Goal: Task Accomplishment & Management: Complete application form

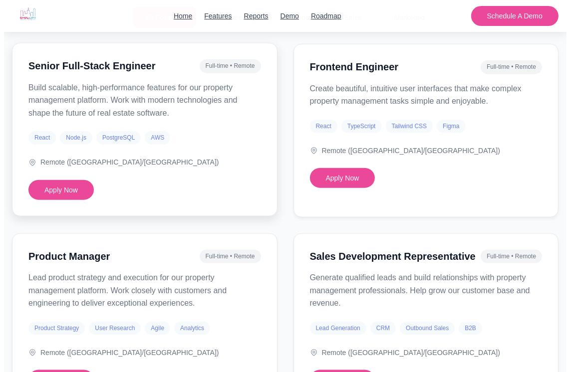
scroll to position [799, 0]
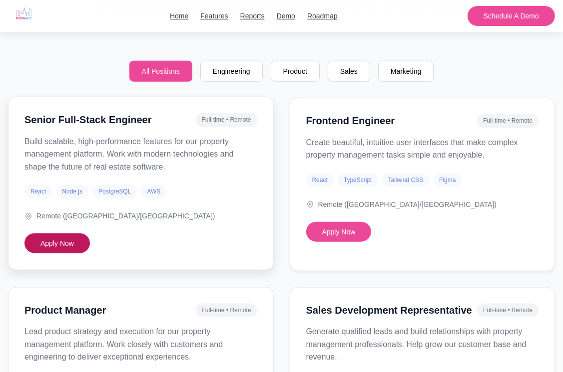
click at [55, 236] on button "Apply Now" at bounding box center [56, 244] width 65 height 20
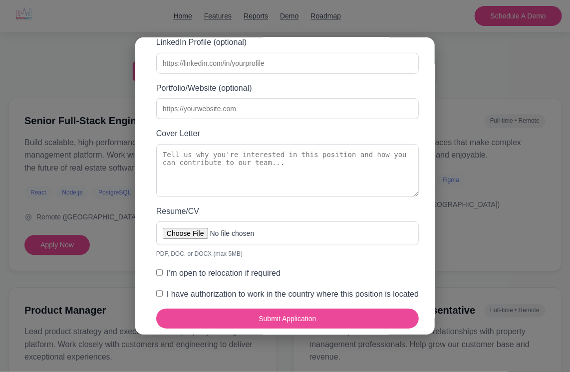
scroll to position [250, 0]
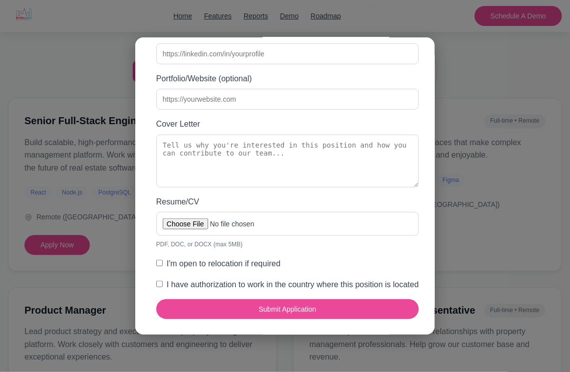
checkbox input "true"
type input "[PERSON_NAME]"
type input "Mito"
type input "[PERSON_NAME][EMAIL_ADDRESS][DOMAIN_NAME]"
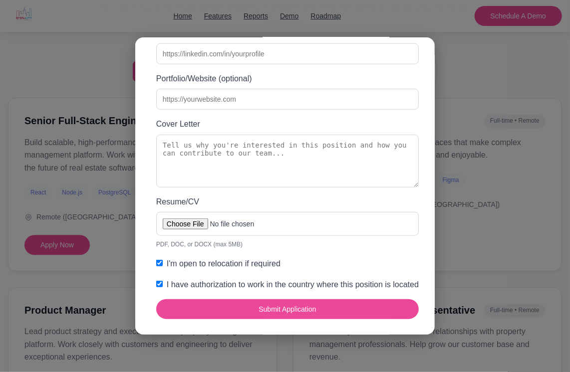
type input "15803546472"
type input "[GEOGRAPHIC_DATA], [US_STATE], [GEOGRAPHIC_DATA]"
type input "[URL][DOMAIN_NAME]"
type textarea "I am excited about this position because I have a strong background in full-sta…"
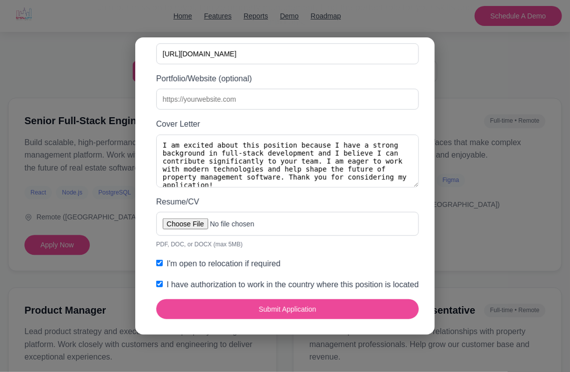
type input "C:\fakepath\[PERSON_NAME]-Mito14.pdf"
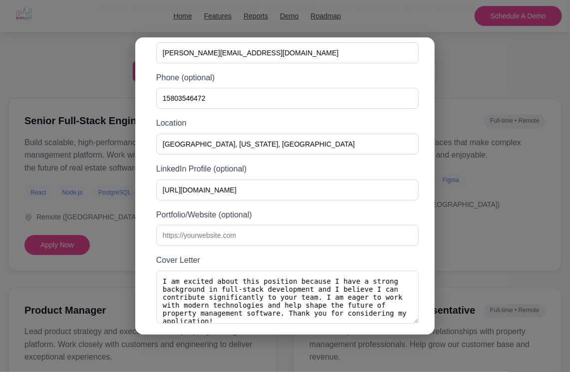
scroll to position [50, 0]
